Goal: Transaction & Acquisition: Purchase product/service

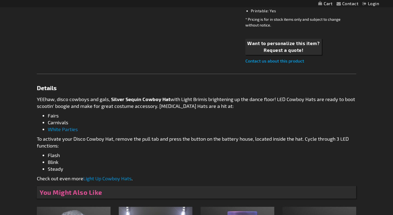
scroll to position [278, 0]
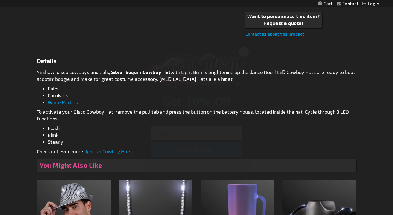
click at [245, 50] on circle "Close dialog" at bounding box center [243, 51] width 9 height 9
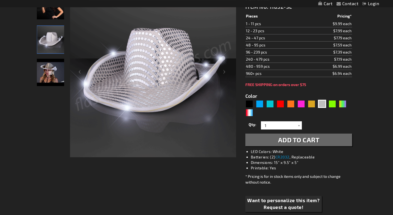
scroll to position [139, 0]
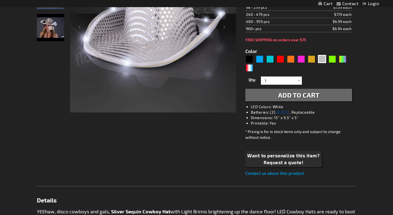
click at [280, 114] on link "CR2032" at bounding box center [282, 112] width 14 height 5
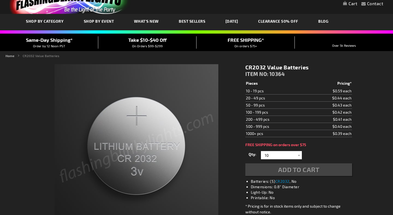
scroll to position [28, 0]
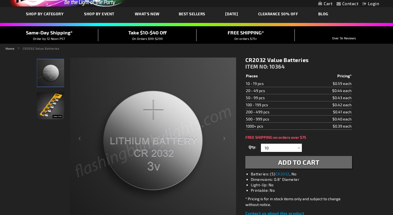
click at [53, 107] on img "CR2032 Carded Lithium Batteries" at bounding box center [50, 105] width 27 height 27
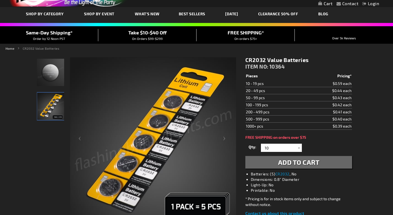
click at [50, 74] on img "CR2032 Carded Lithium Batteries" at bounding box center [50, 72] width 27 height 27
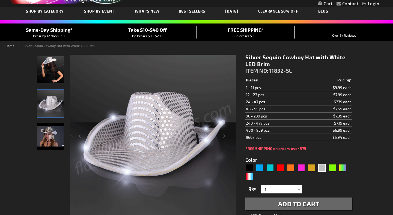
scroll to position [13, 0]
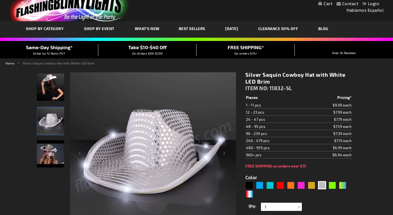
click at [52, 87] on img "Female wearing Silver Sequin Cowboy Hat White Light Up Brim" at bounding box center [50, 86] width 27 height 27
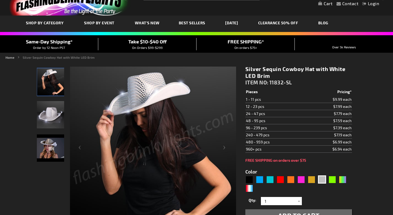
scroll to position [28, 0]
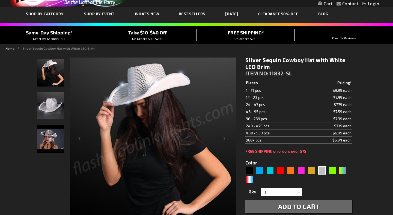
click at [37, 142] on img "Silver Sequin Cowboy Hat with White LED Brim" at bounding box center [50, 138] width 27 height 27
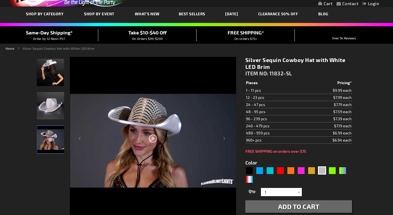
click at [42, 111] on img "Silver Sequin Cowboy Hat White Light Up Brim" at bounding box center [50, 105] width 27 height 27
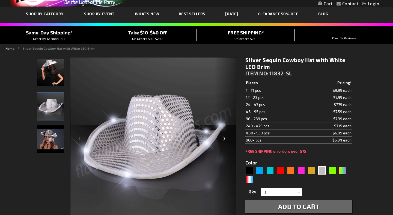
click at [219, 139] on div "Next" at bounding box center [225, 140] width 22 height 167
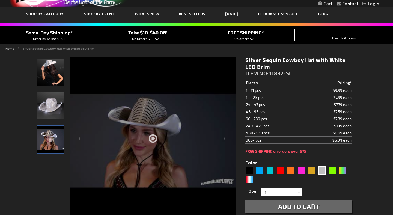
click at [152, 138] on div at bounding box center [153, 156] width 166 height 199
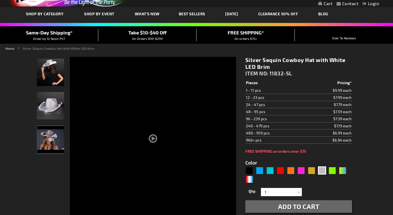
click at [43, 107] on img "Silver Sequin Cowboy Hat White Light Up Brim" at bounding box center [50, 105] width 27 height 27
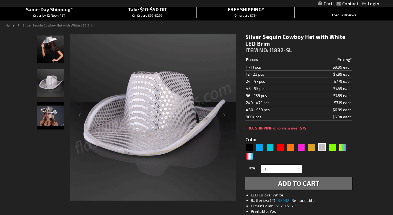
scroll to position [56, 0]
